Goal: Task Accomplishment & Management: Complete application form

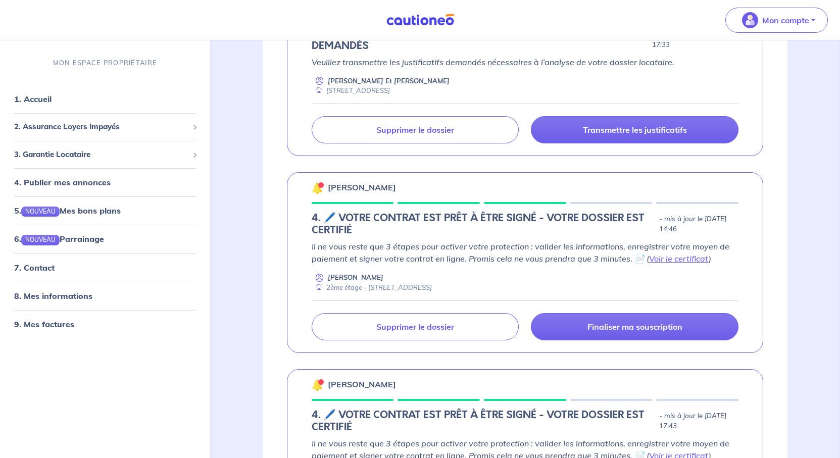
scroll to position [758, 0]
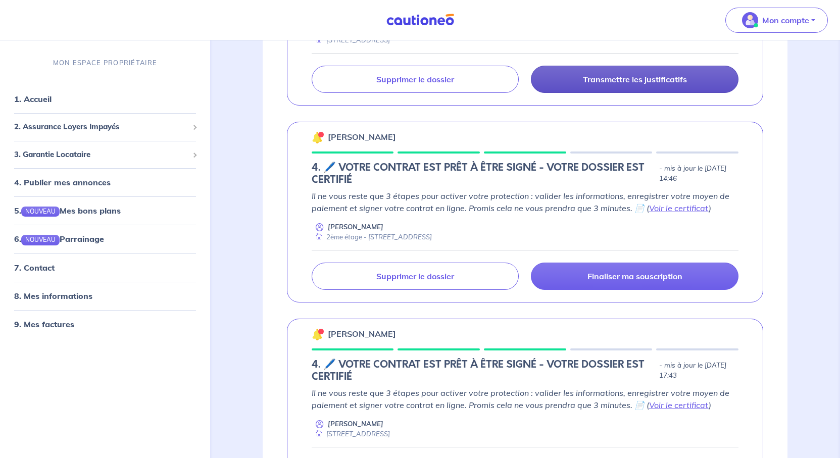
click at [660, 84] on p "Transmettre les justificatifs" at bounding box center [635, 79] width 104 height 10
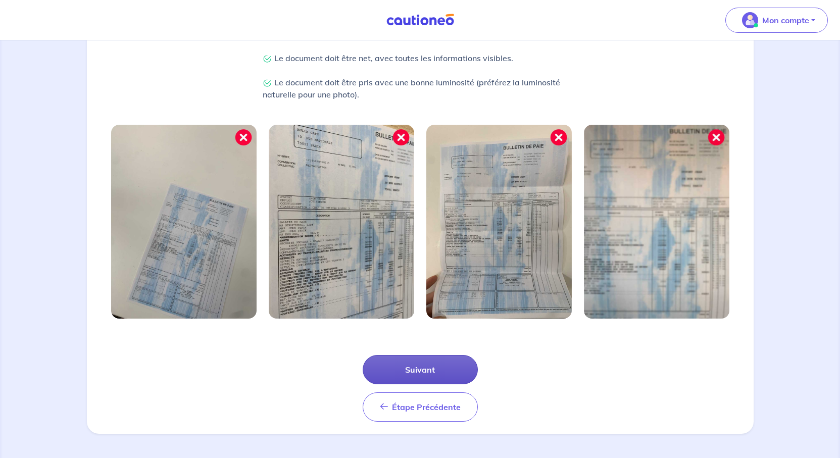
click at [440, 355] on button "Suivant" at bounding box center [420, 369] width 115 height 29
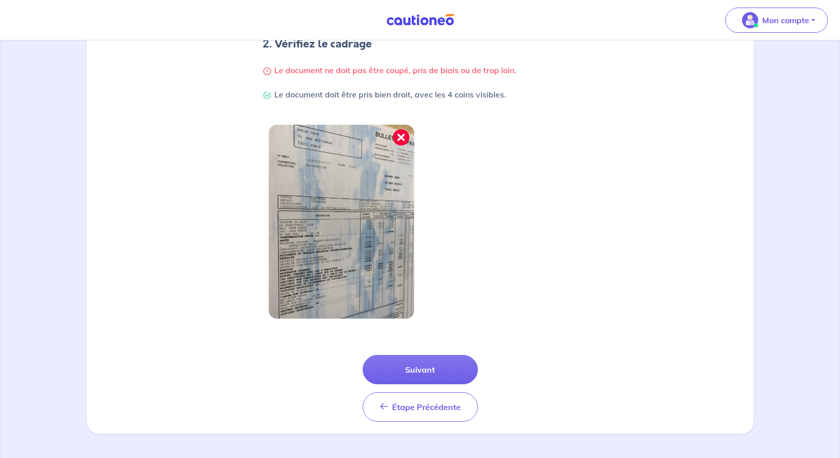
scroll to position [331, 0]
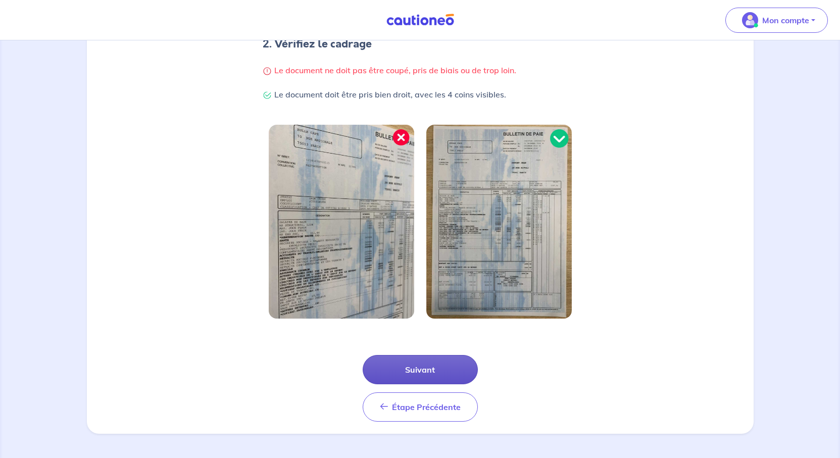
click at [439, 355] on button "Suivant" at bounding box center [420, 369] width 115 height 29
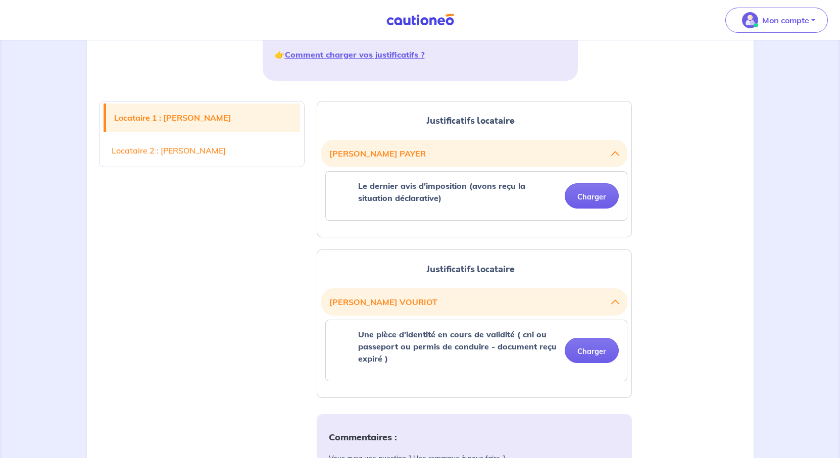
scroll to position [303, 0]
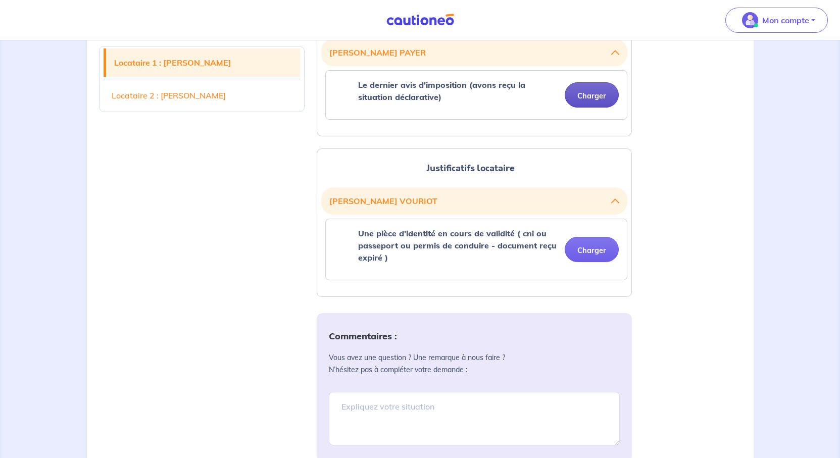
click at [585, 108] on button "Charger" at bounding box center [592, 94] width 54 height 25
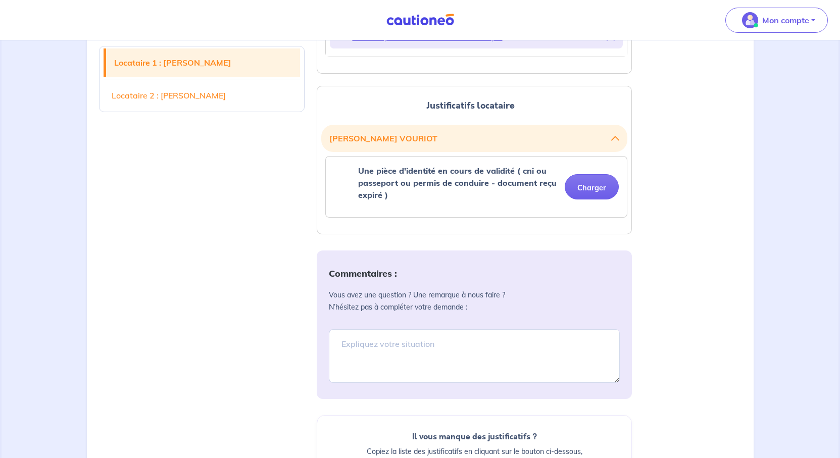
scroll to position [455, 0]
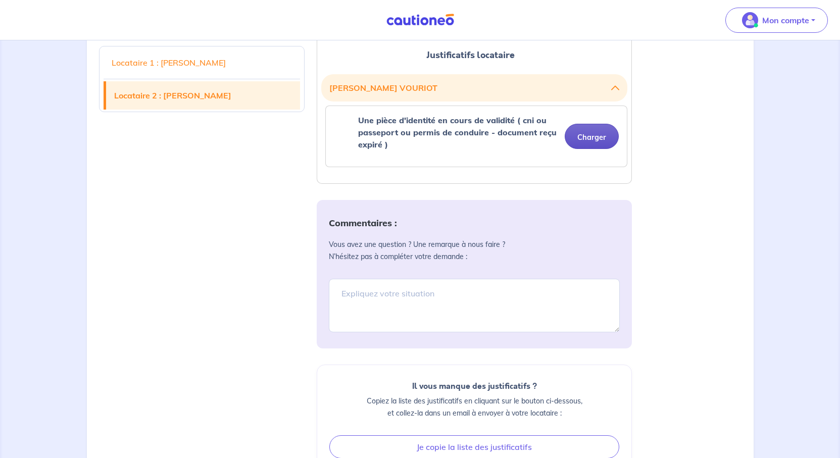
click at [595, 149] on button "Charger" at bounding box center [592, 136] width 54 height 25
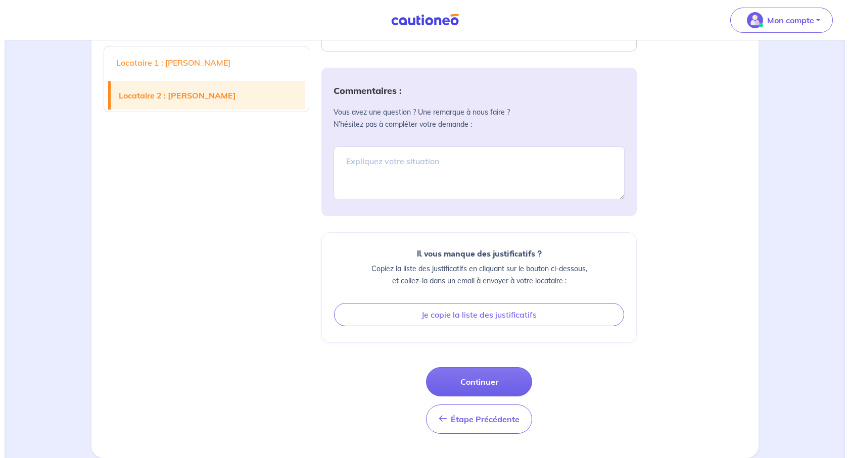
scroll to position [925, 0]
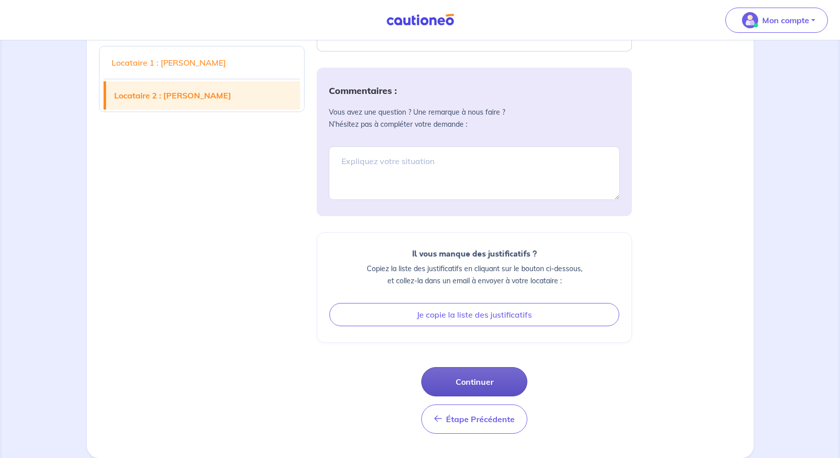
click at [495, 367] on button "Continuer" at bounding box center [474, 381] width 106 height 29
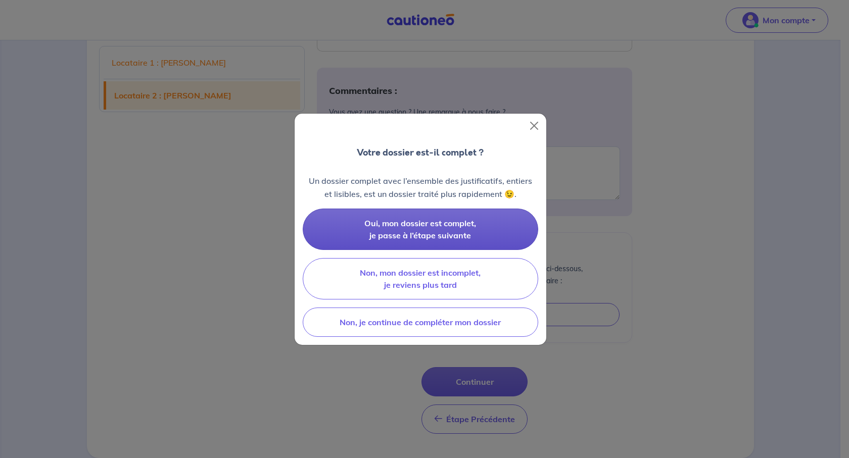
click at [428, 241] on span "Oui, mon dossier est complet, je passe à l’étape suivante" at bounding box center [420, 229] width 112 height 22
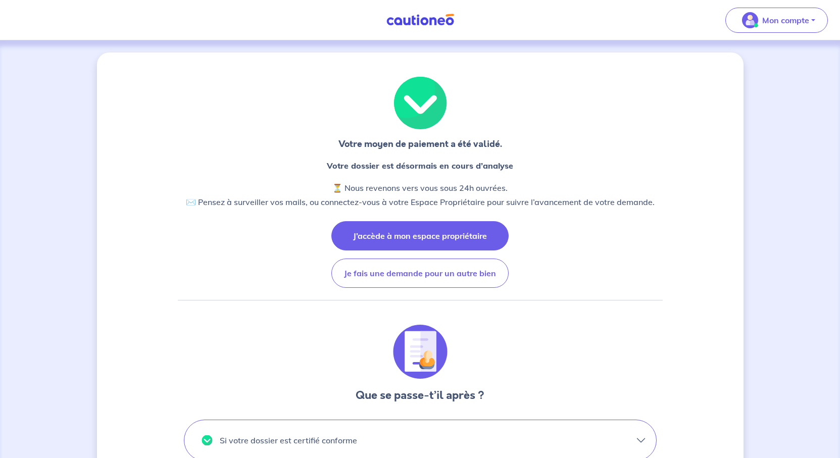
click at [459, 251] on button "J’accède à mon espace propriétaire" at bounding box center [420, 235] width 177 height 29
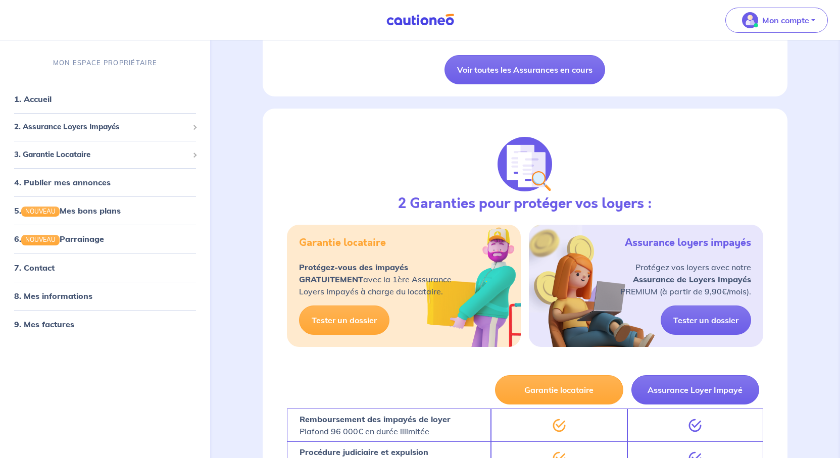
scroll to position [1516, 0]
